Goal: Find specific page/section: Find specific page/section

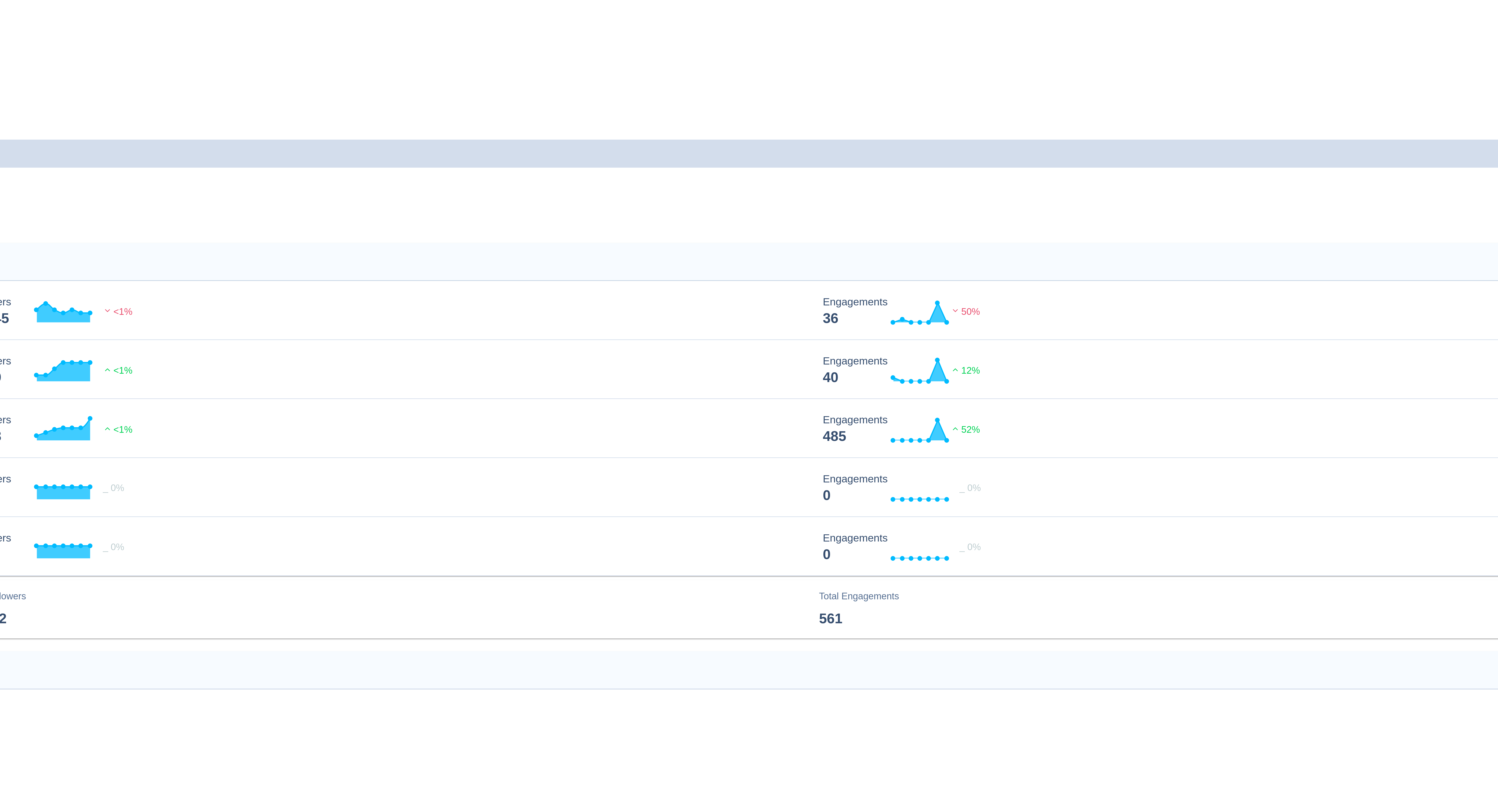
click at [27, 53] on span "IMB Bank" at bounding box center [17, 57] width 20 height 8
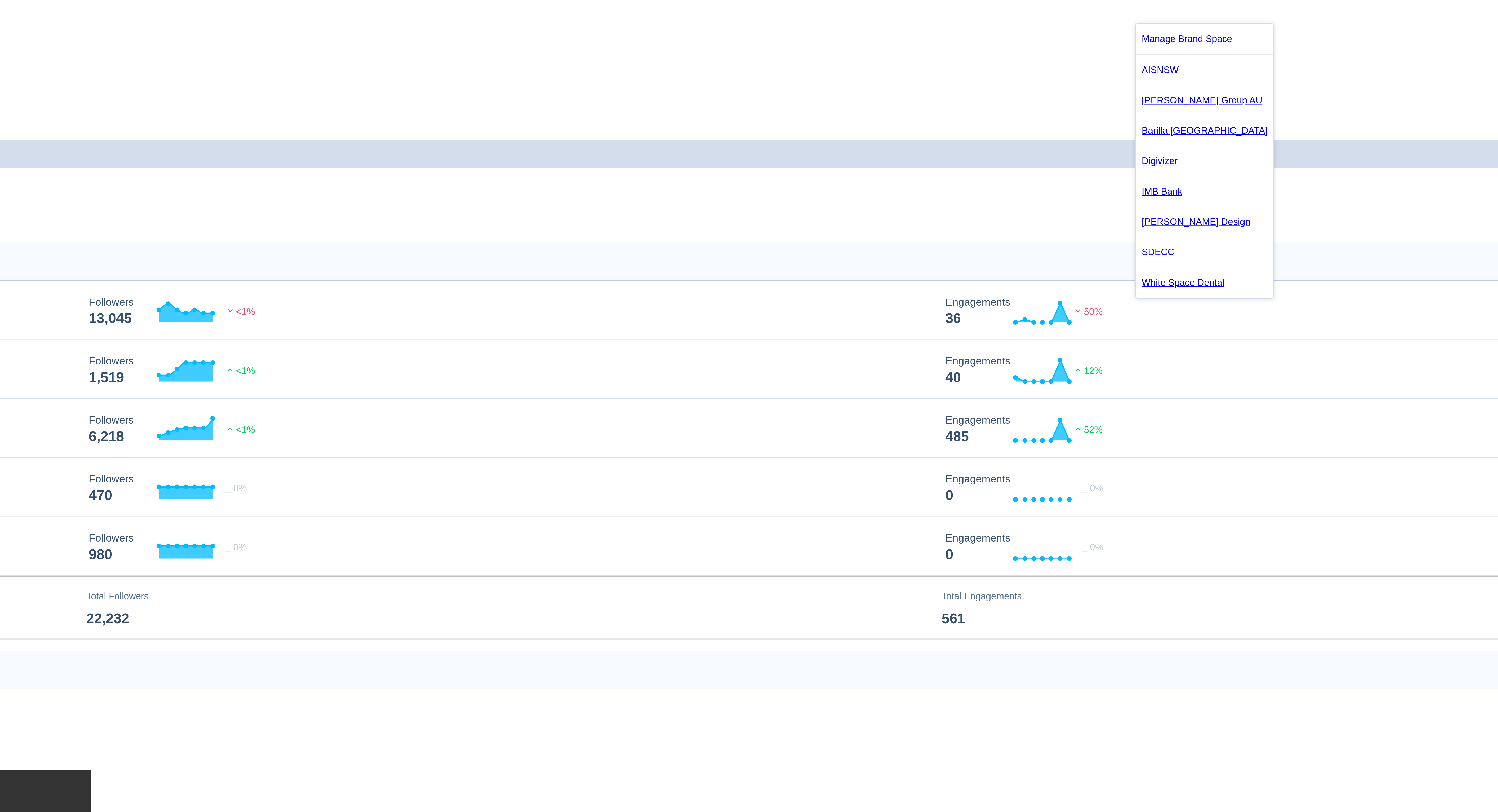
click at [947, 72] on div at bounding box center [749, 406] width 1498 height 812
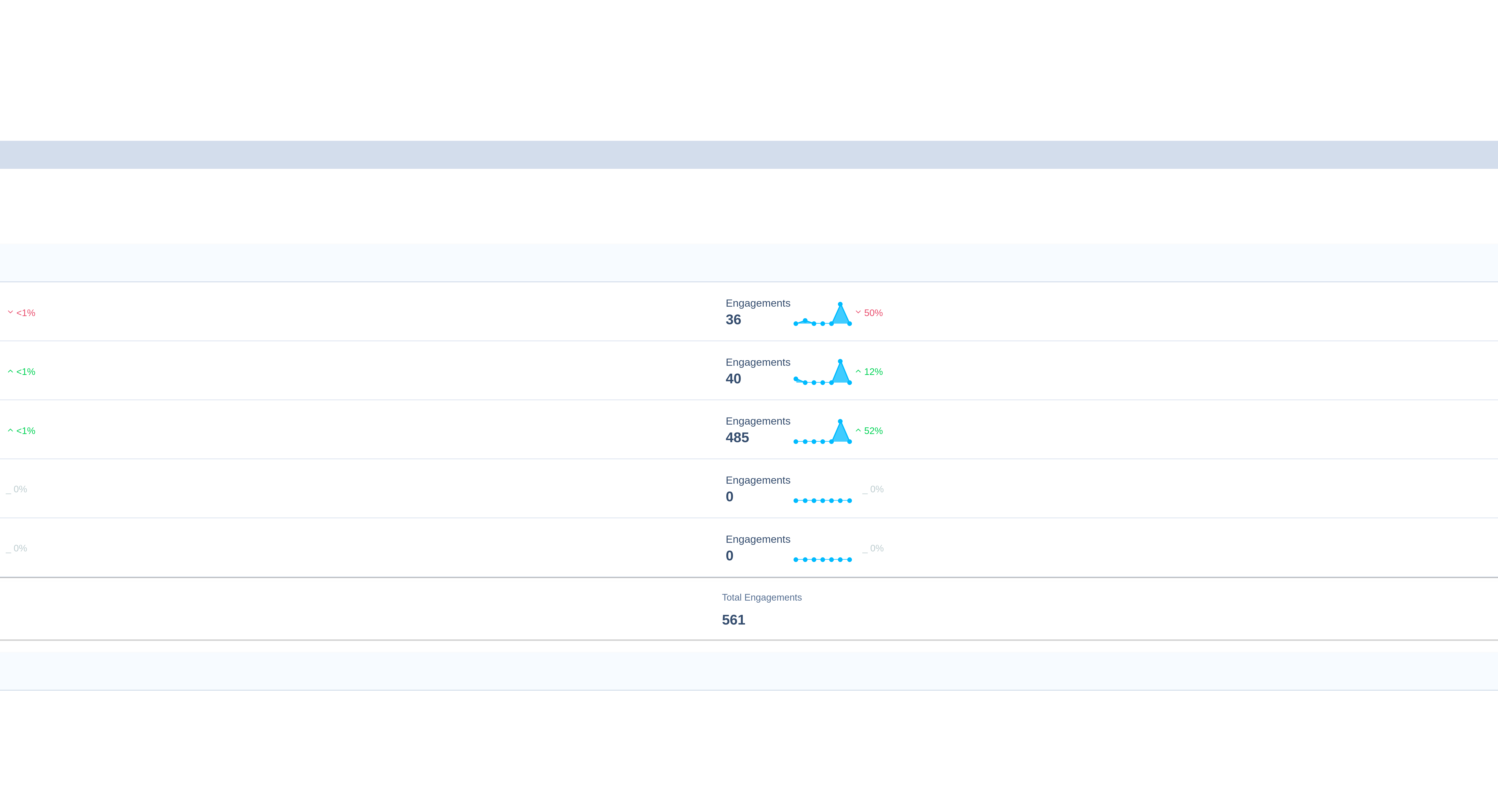
click at [14, 25] on link "Owned" at bounding box center [7, 26] width 12 height 5
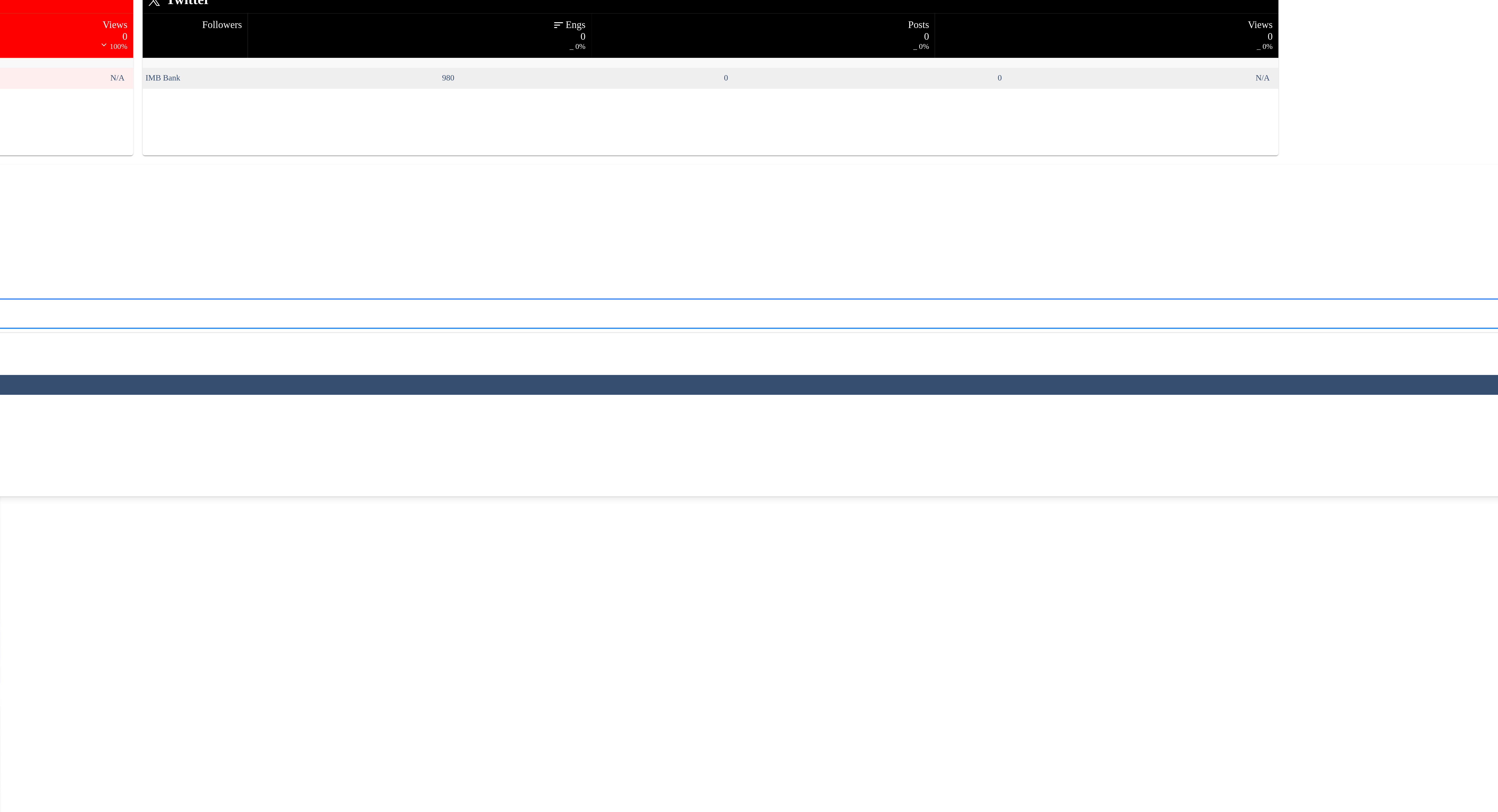
click at [890, 320] on div at bounding box center [745, 322] width 1475 height 5
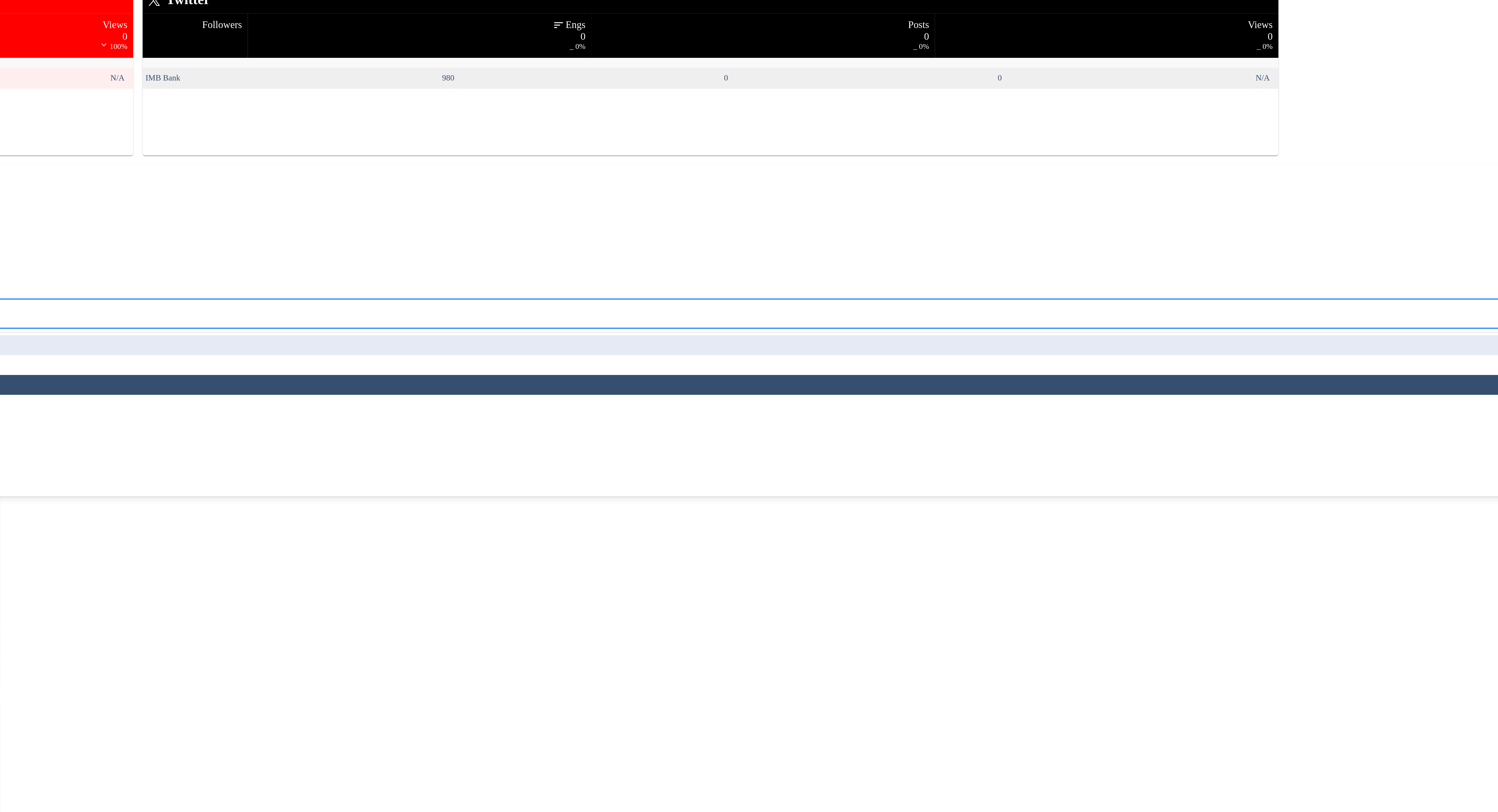
click at [889, 332] on div "Impressions" at bounding box center [749, 335] width 1486 height 8
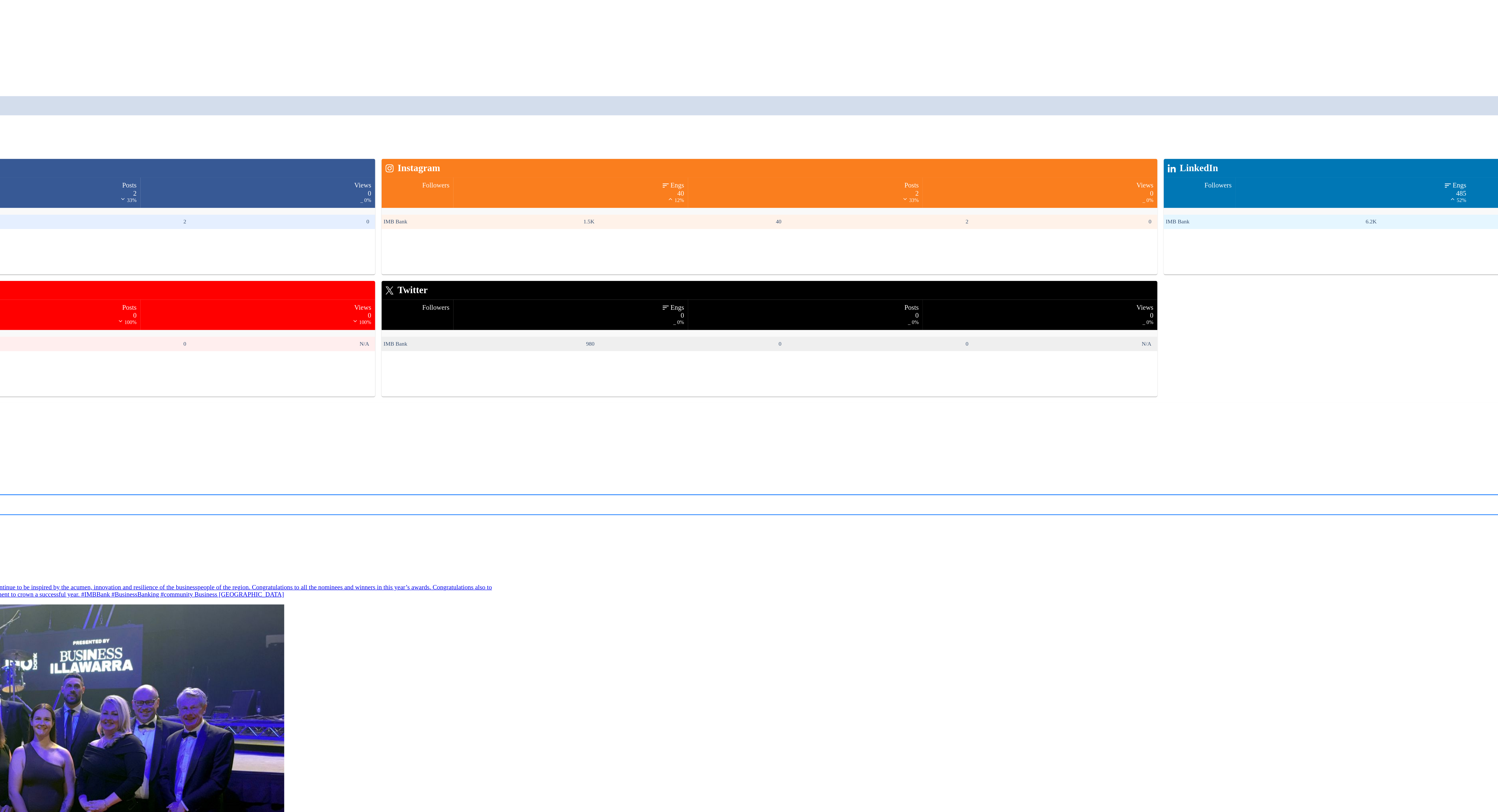
click at [27, 53] on span "IMB Bank" at bounding box center [17, 57] width 20 height 8
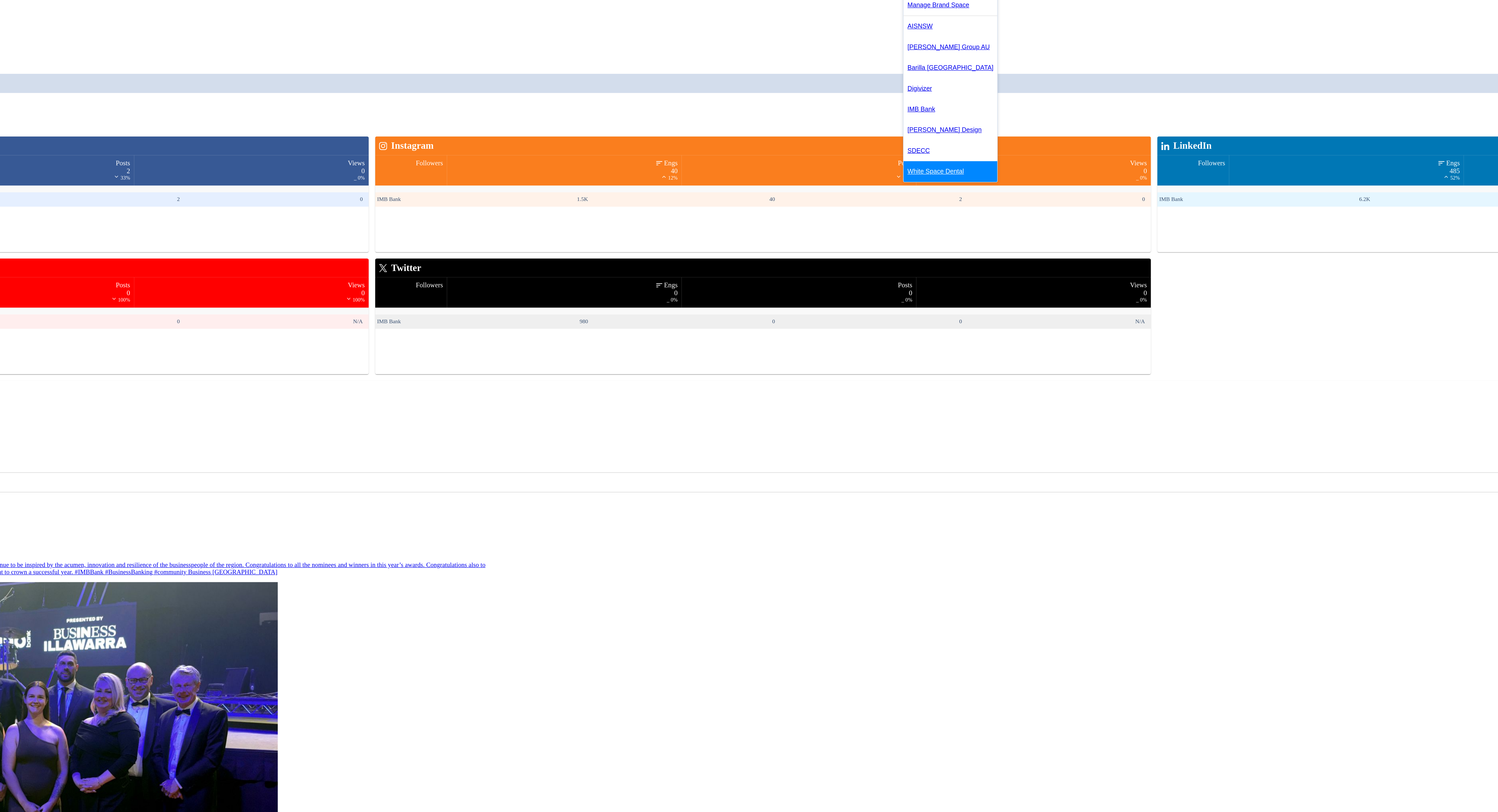
click at [862, 131] on link "White Space Dental" at bounding box center [869, 123] width 60 height 14
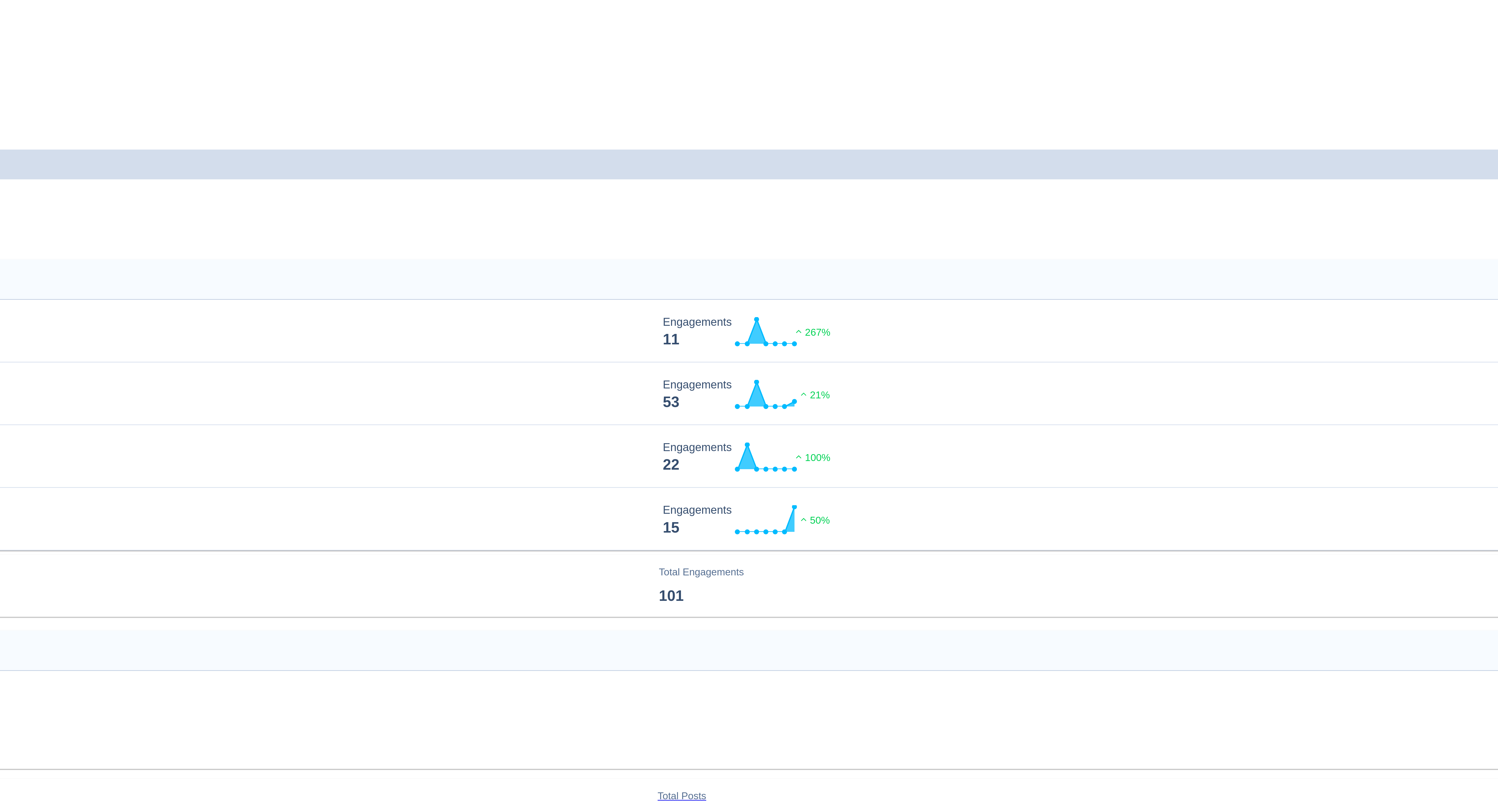
click at [14, 25] on link "Owned" at bounding box center [7, 26] width 12 height 5
